Goal: Transaction & Acquisition: Purchase product/service

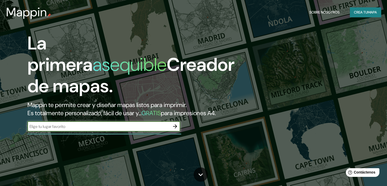
click at [149, 129] on input "text" at bounding box center [98, 126] width 143 height 6
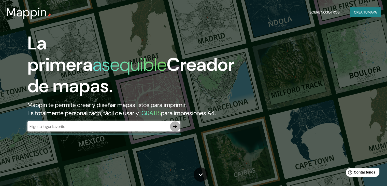
click at [176, 128] on icon "button" at bounding box center [175, 126] width 4 height 4
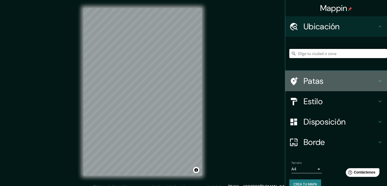
click at [328, 78] on h4 "Patas" at bounding box center [340, 81] width 73 height 10
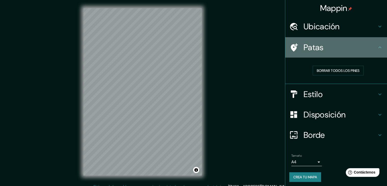
click at [345, 53] on div "Patas" at bounding box center [336, 47] width 102 height 20
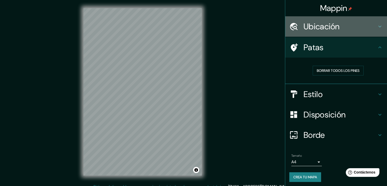
click at [352, 25] on h4 "Ubicación" at bounding box center [340, 26] width 73 height 10
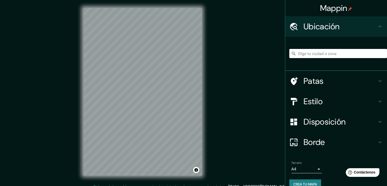
click at [323, 52] on input "Elige tu ciudad o zona" at bounding box center [338, 53] width 98 height 9
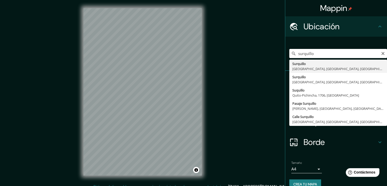
type input "Surquillo, [GEOGRAPHIC_DATA], [GEOGRAPHIC_DATA], [GEOGRAPHIC_DATA]"
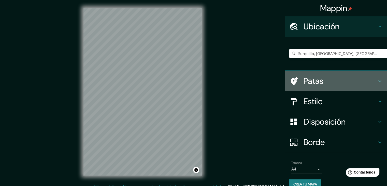
click at [329, 80] on h4 "Patas" at bounding box center [340, 81] width 73 height 10
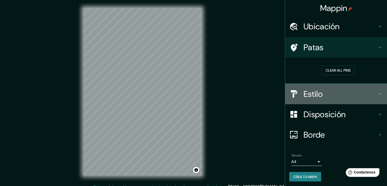
click at [314, 87] on div "Estilo" at bounding box center [336, 94] width 102 height 20
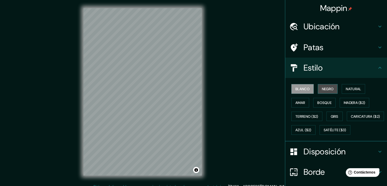
click at [322, 90] on font "Negro" at bounding box center [328, 89] width 12 height 5
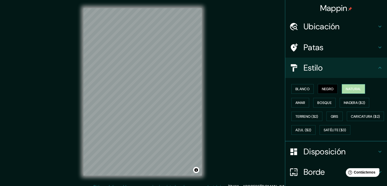
click at [350, 89] on font "Natural" at bounding box center [353, 89] width 15 height 5
click at [295, 101] on font "Amar" at bounding box center [300, 102] width 10 height 5
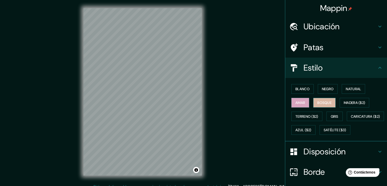
click at [321, 101] on font "Bosque" at bounding box center [324, 102] width 14 height 5
click at [346, 100] on font "Madera ($2)" at bounding box center [354, 102] width 21 height 5
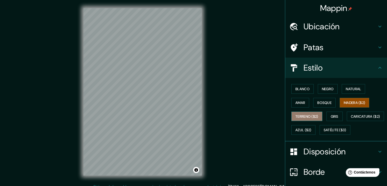
click at [299, 116] on font "Terreno ($2)" at bounding box center [306, 116] width 23 height 5
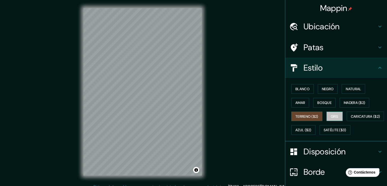
click at [332, 119] on button "Gris" at bounding box center [335, 116] width 16 height 10
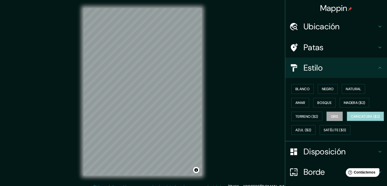
click at [351, 119] on font "Caricatura ($2)" at bounding box center [365, 116] width 29 height 5
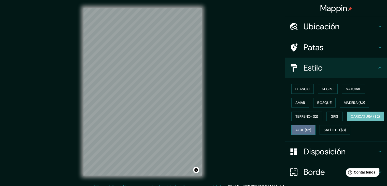
click at [312, 131] on font "Azul ($2)" at bounding box center [303, 130] width 16 height 5
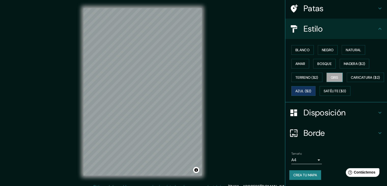
scroll to position [51, 0]
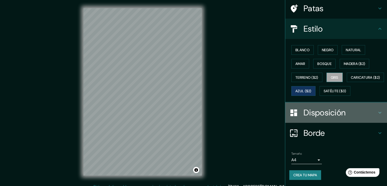
click at [332, 112] on font "Disposición" at bounding box center [325, 112] width 42 height 11
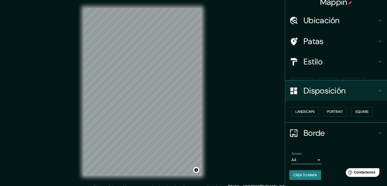
scroll to position [0, 0]
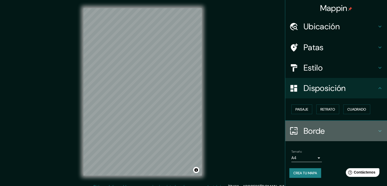
click at [334, 128] on h4 "Borde" at bounding box center [340, 131] width 73 height 10
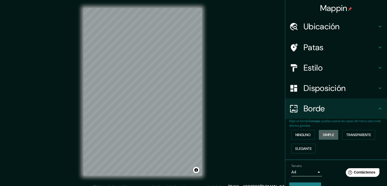
click at [325, 136] on font "Simple" at bounding box center [328, 134] width 11 height 5
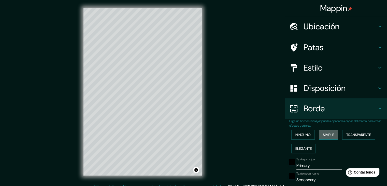
click at [325, 136] on font "Simple" at bounding box center [328, 134] width 11 height 5
type input "37"
click at [353, 134] on font "Transparente" at bounding box center [358, 134] width 25 height 5
click at [297, 135] on font "Ninguno" at bounding box center [302, 134] width 15 height 5
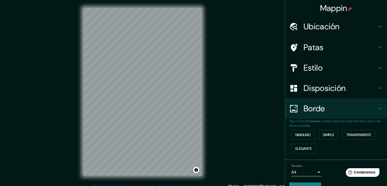
click at [312, 29] on font "Ubicación" at bounding box center [322, 26] width 36 height 11
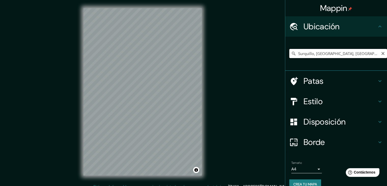
click at [367, 55] on input "Surquillo, [GEOGRAPHIC_DATA], [GEOGRAPHIC_DATA], [GEOGRAPHIC_DATA]" at bounding box center [338, 53] width 98 height 9
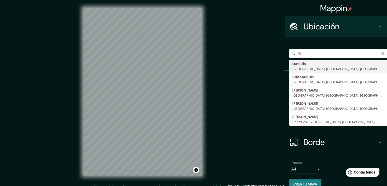
type input "S"
type input "Surquillo, [GEOGRAPHIC_DATA], [GEOGRAPHIC_DATA], [GEOGRAPHIC_DATA]"
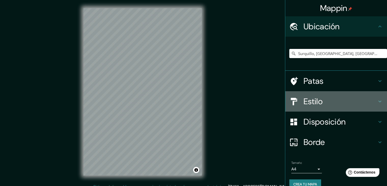
click at [344, 106] on h4 "Estilo" at bounding box center [340, 101] width 73 height 10
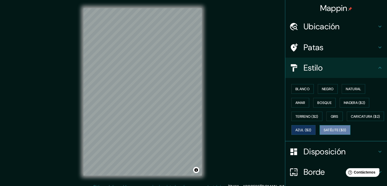
click at [320, 135] on button "Satélite ($3)" at bounding box center [335, 130] width 31 height 10
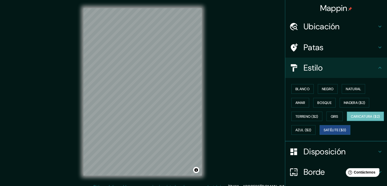
click at [351, 119] on font "Caricatura ($2)" at bounding box center [365, 116] width 29 height 5
click at [335, 116] on font "Gris" at bounding box center [335, 116] width 8 height 5
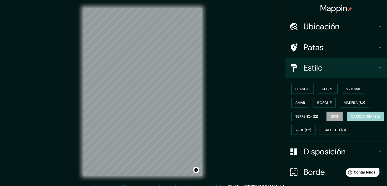
click at [351, 119] on font "Caricatura ($2)" at bounding box center [365, 116] width 29 height 5
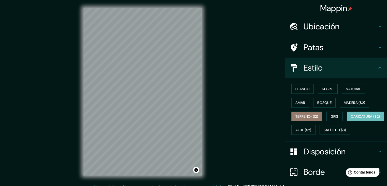
click at [305, 117] on font "Terreno ($2)" at bounding box center [306, 116] width 23 height 5
click at [351, 119] on font "Caricatura ($2)" at bounding box center [365, 116] width 29 height 5
click at [298, 89] on font "Blanco" at bounding box center [302, 89] width 14 height 5
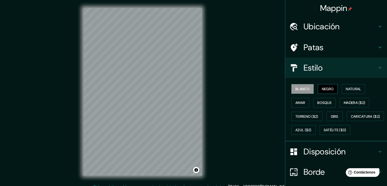
click at [322, 88] on font "Negro" at bounding box center [328, 89] width 12 height 5
click at [356, 88] on font "Natural" at bounding box center [353, 89] width 15 height 5
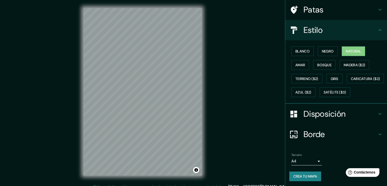
scroll to position [51, 0]
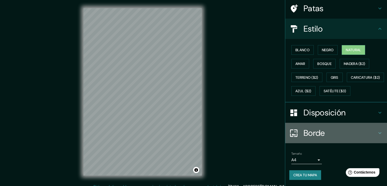
click at [324, 134] on h4 "Borde" at bounding box center [340, 133] width 73 height 10
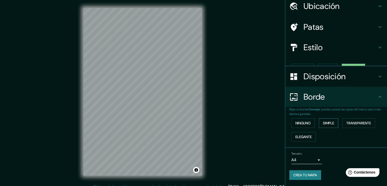
scroll to position [11, 0]
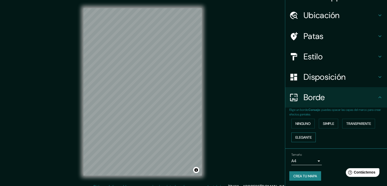
click at [307, 133] on button "Elegante" at bounding box center [303, 137] width 24 height 10
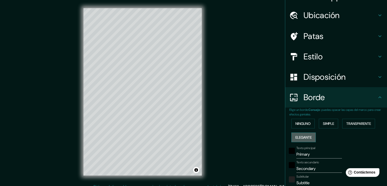
click at [307, 134] on font "Elegante" at bounding box center [303, 137] width 16 height 7
type input "37"
type input "19"
click at [305, 124] on font "Ninguno" at bounding box center [302, 123] width 15 height 5
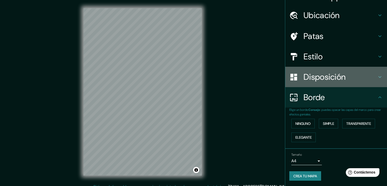
click at [325, 79] on font "Disposición" at bounding box center [325, 77] width 42 height 11
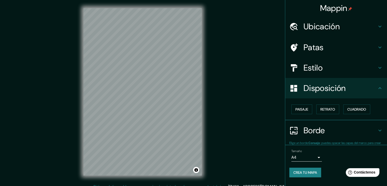
scroll to position [0, 0]
click at [308, 109] on font "Paisaje" at bounding box center [301, 109] width 13 height 5
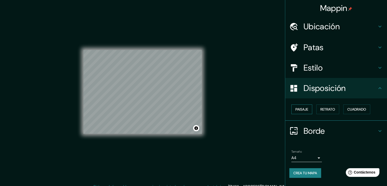
click at [308, 109] on font "Paisaje" at bounding box center [301, 109] width 13 height 5
click at [334, 109] on font "Retrato" at bounding box center [327, 109] width 15 height 5
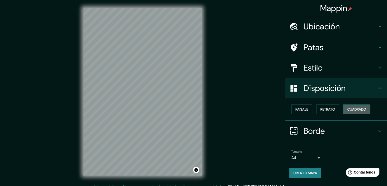
click at [359, 107] on font "Cuadrado" at bounding box center [356, 109] width 19 height 5
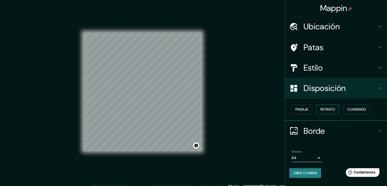
click at [333, 107] on font "Retrato" at bounding box center [327, 109] width 15 height 5
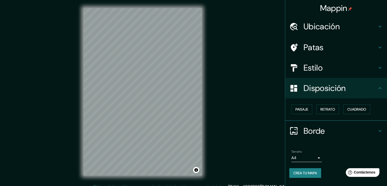
click at [357, 142] on ul "Ubicación Surquillo, [GEOGRAPHIC_DATA], [GEOGRAPHIC_DATA], [GEOGRAPHIC_DATA] Pa…" at bounding box center [336, 99] width 102 height 167
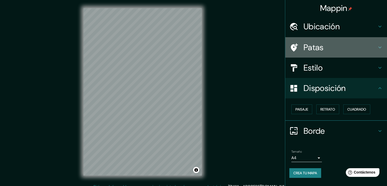
click at [326, 51] on h4 "Patas" at bounding box center [340, 47] width 73 height 10
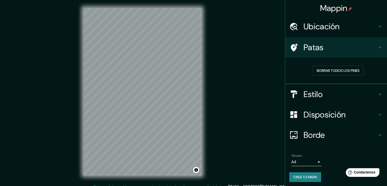
scroll to position [1, 0]
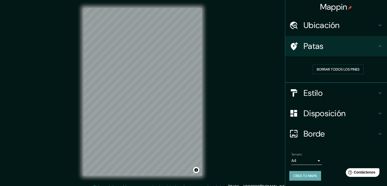
click at [307, 178] on font "Crea tu mapa" at bounding box center [305, 175] width 24 height 7
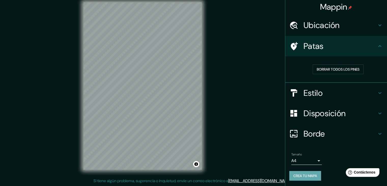
click at [293, 174] on font "Crea tu mapa" at bounding box center [305, 175] width 24 height 5
click at [194, 164] on button "Activar o desactivar atribución" at bounding box center [196, 164] width 6 height 6
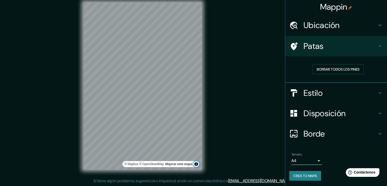
click at [194, 164] on button "Activar o desactivar atribución" at bounding box center [196, 164] width 6 height 6
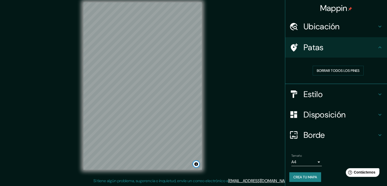
scroll to position [1, 0]
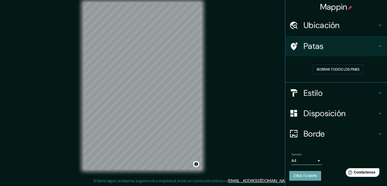
click at [299, 176] on font "Crea tu mapa" at bounding box center [305, 175] width 24 height 5
